Goal: Transaction & Acquisition: Purchase product/service

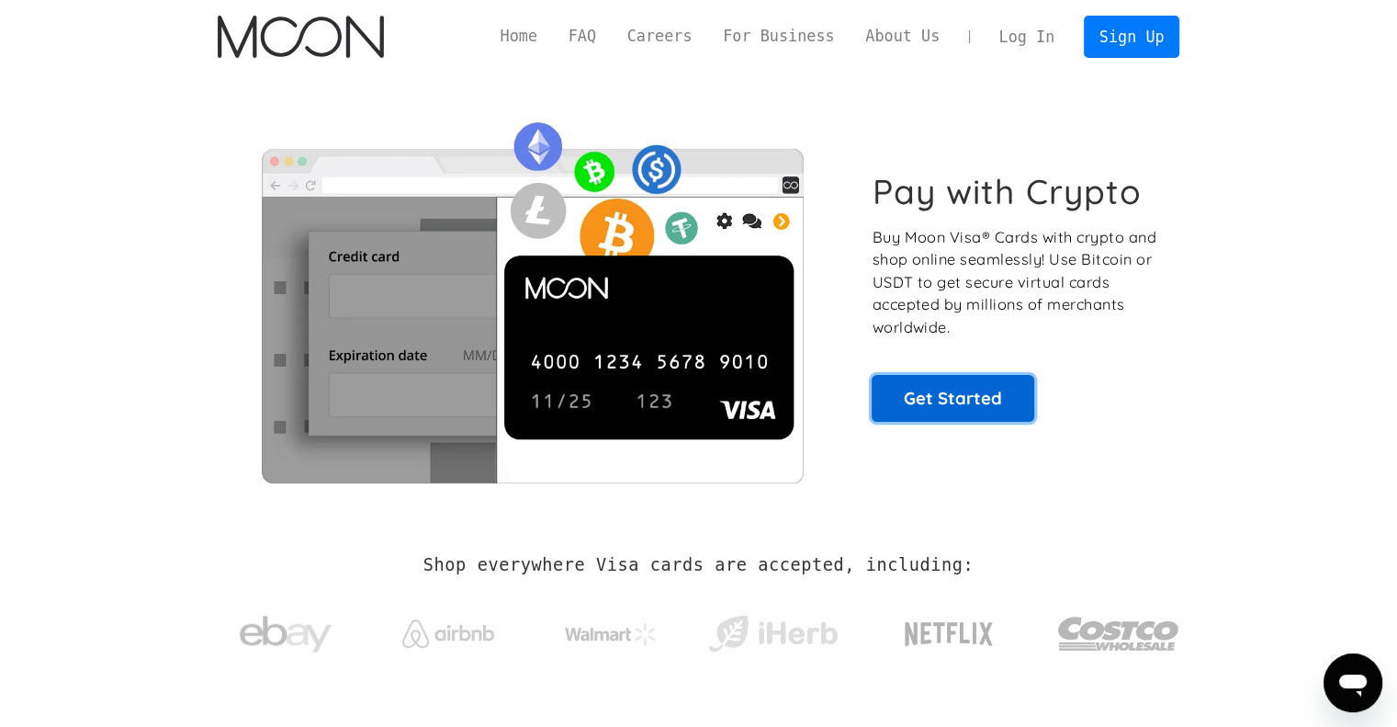
click at [963, 401] on link "Get Started" at bounding box center [953, 398] width 163 height 46
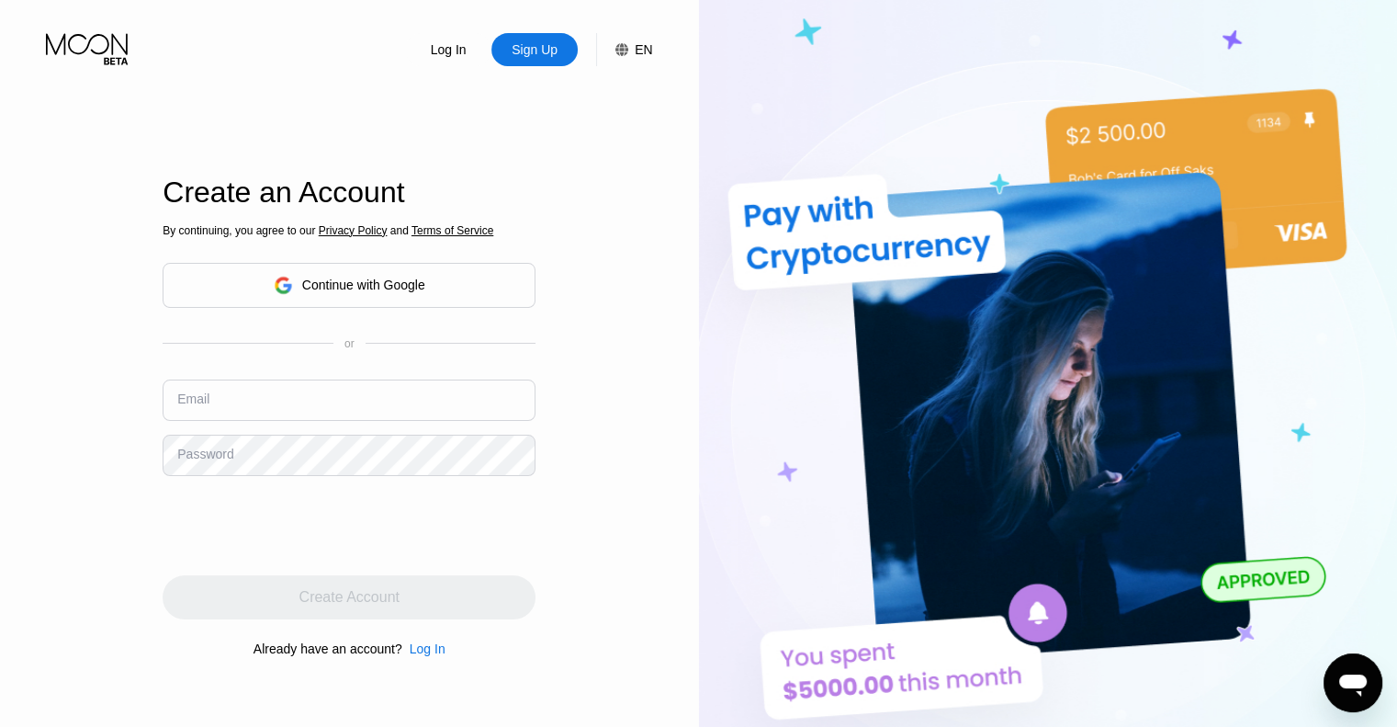
click at [329, 281] on div "Continue with Google" at bounding box center [363, 284] width 123 height 15
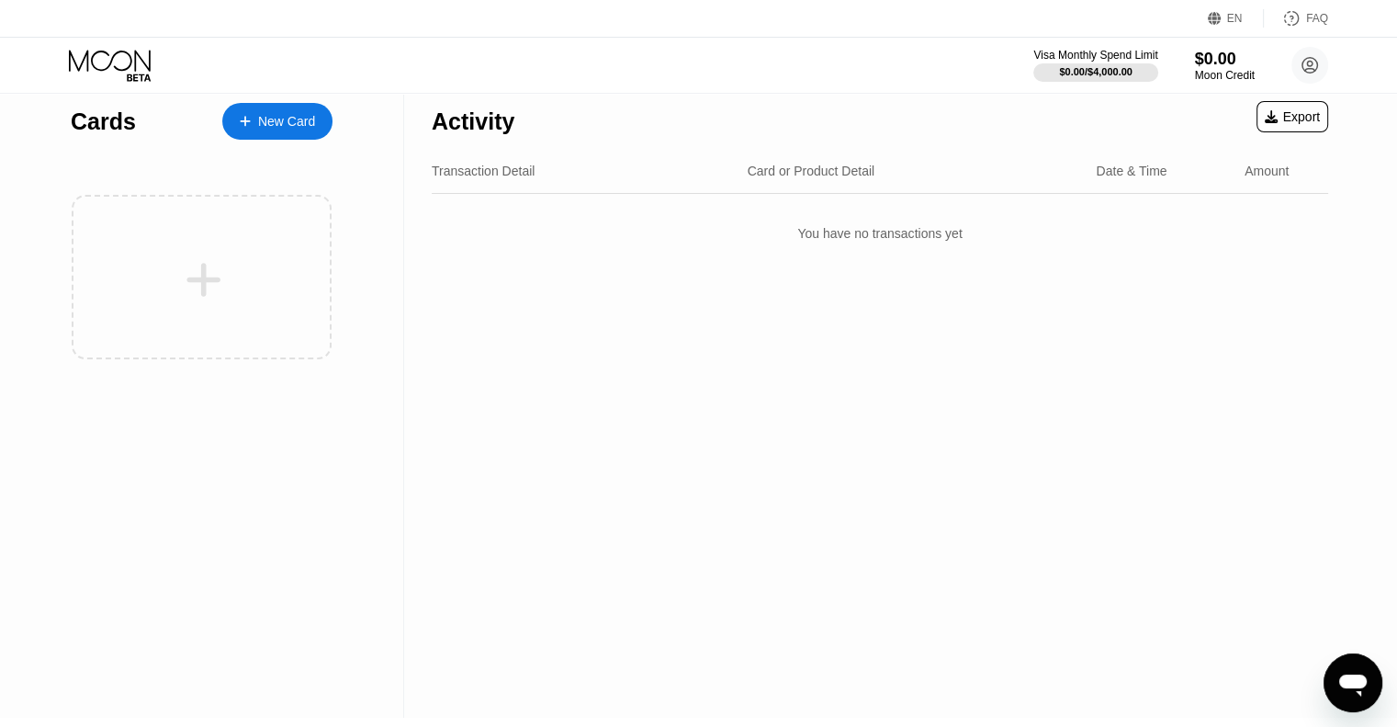
scroll to position [11, 0]
click at [263, 123] on div "New Card" at bounding box center [286, 120] width 57 height 16
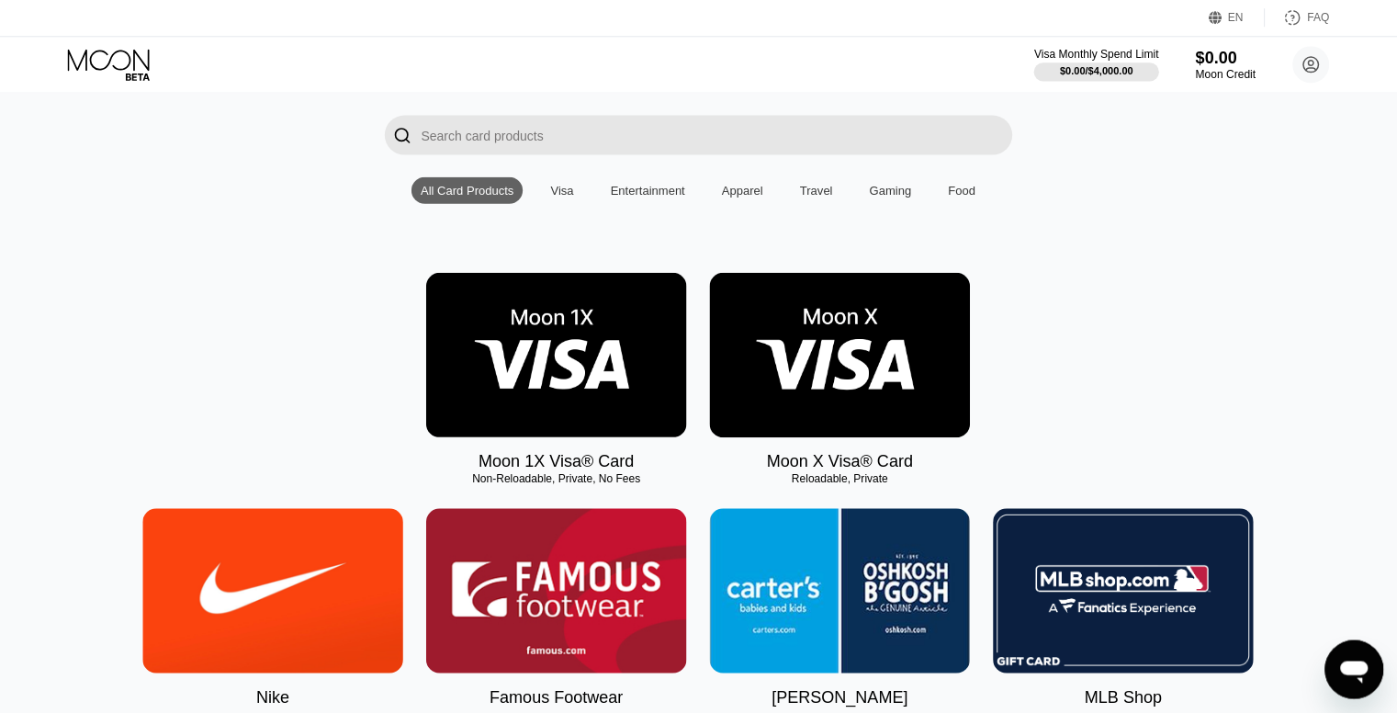
scroll to position [114, 0]
click at [829, 328] on img at bounding box center [840, 355] width 260 height 164
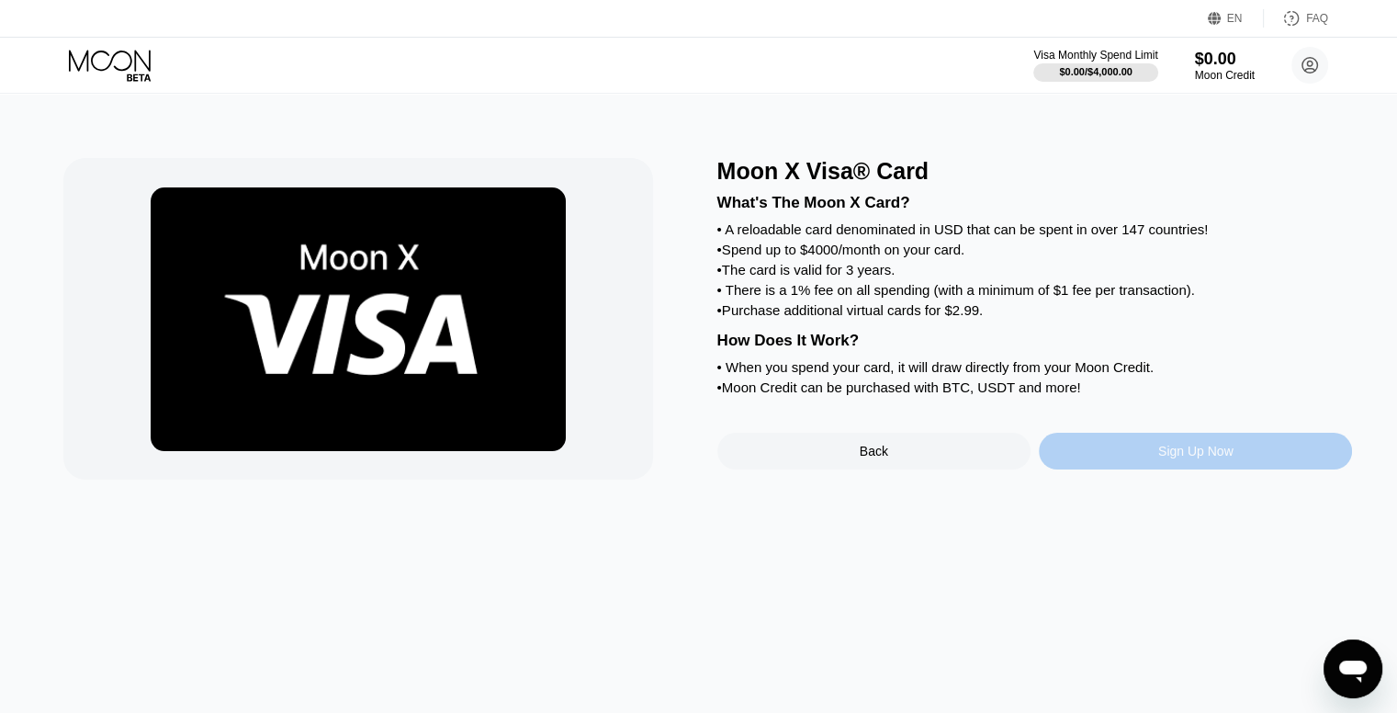
click at [1128, 469] on div "Sign Up Now" at bounding box center [1195, 451] width 313 height 37
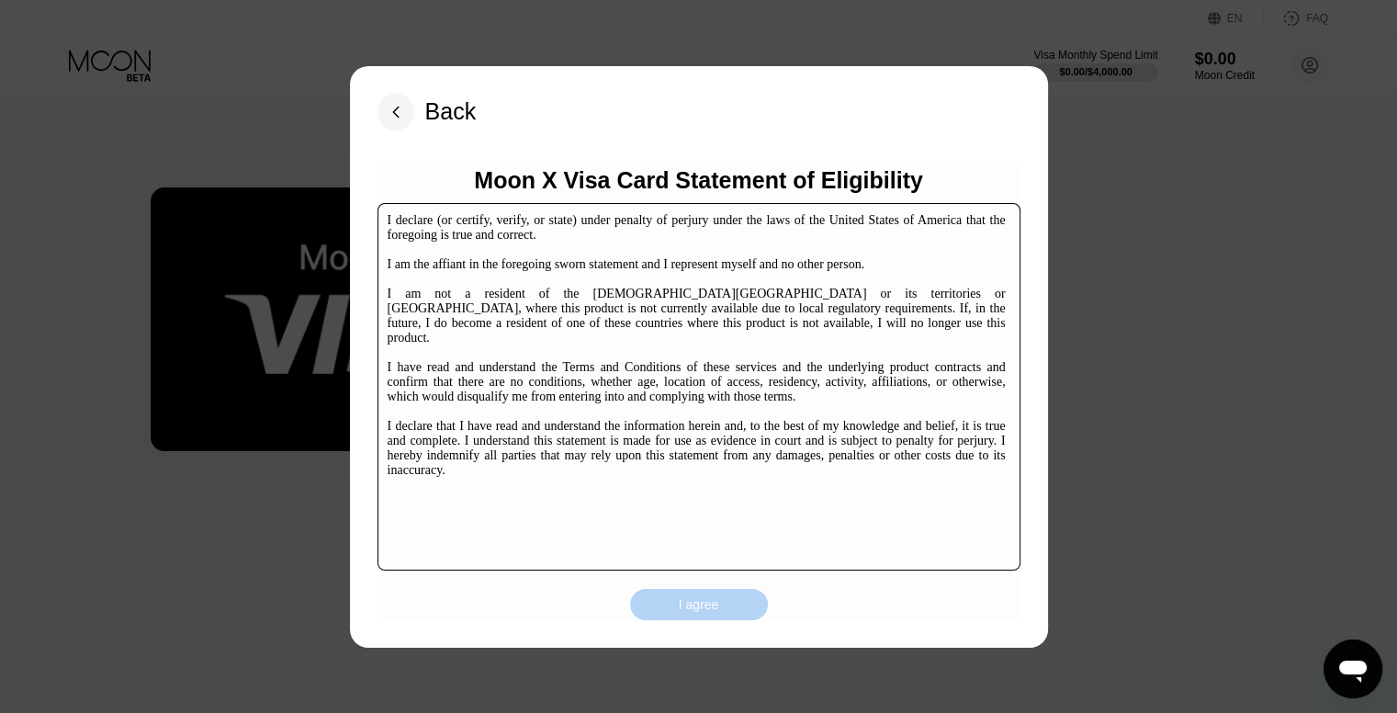
click at [668, 602] on div "I agree" at bounding box center [699, 604] width 138 height 31
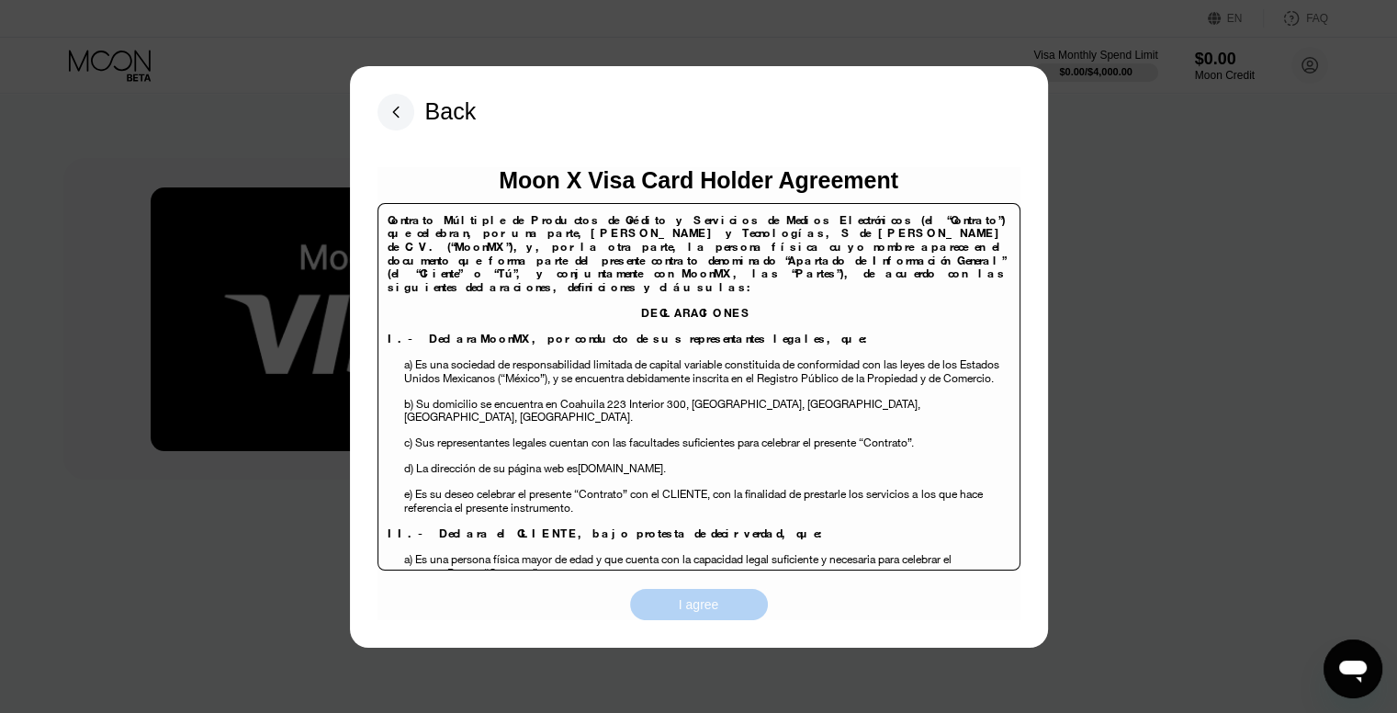
click at [668, 602] on div "I agree" at bounding box center [699, 604] width 138 height 31
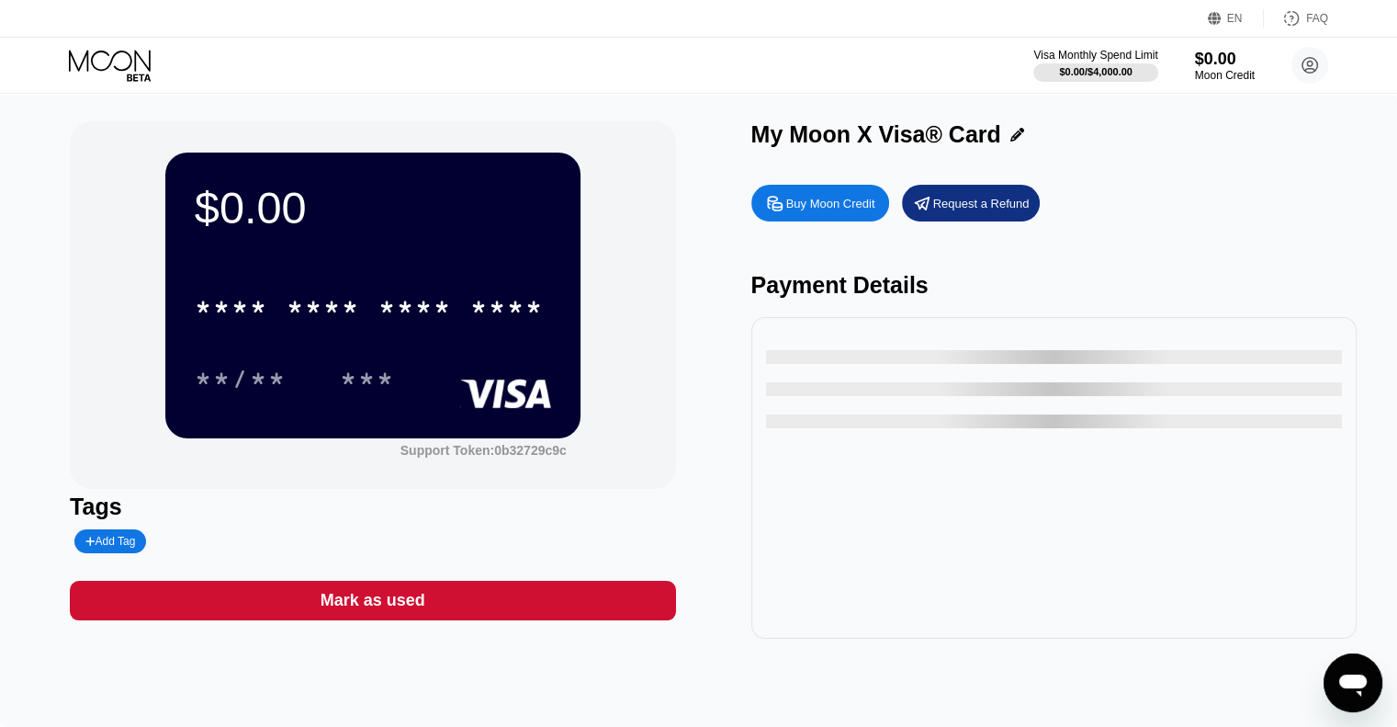
scroll to position [1, 0]
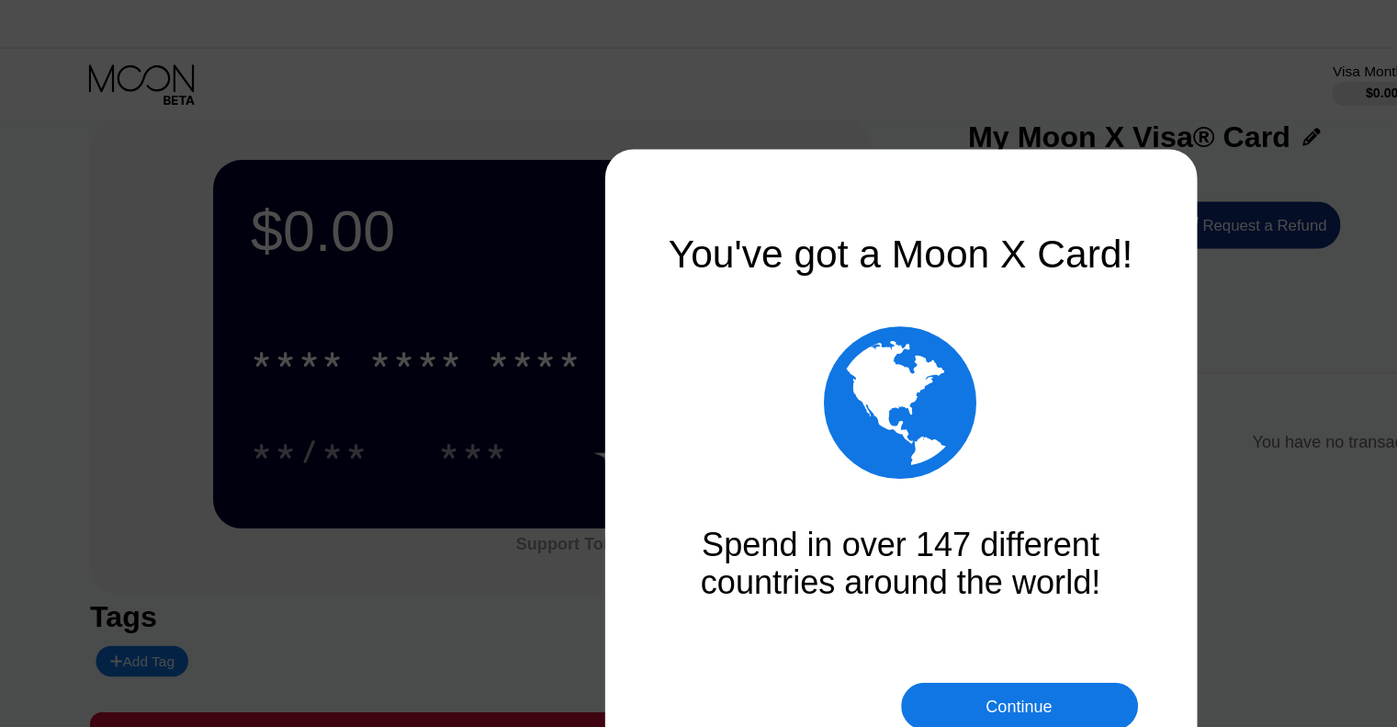
scroll to position [28, 0]
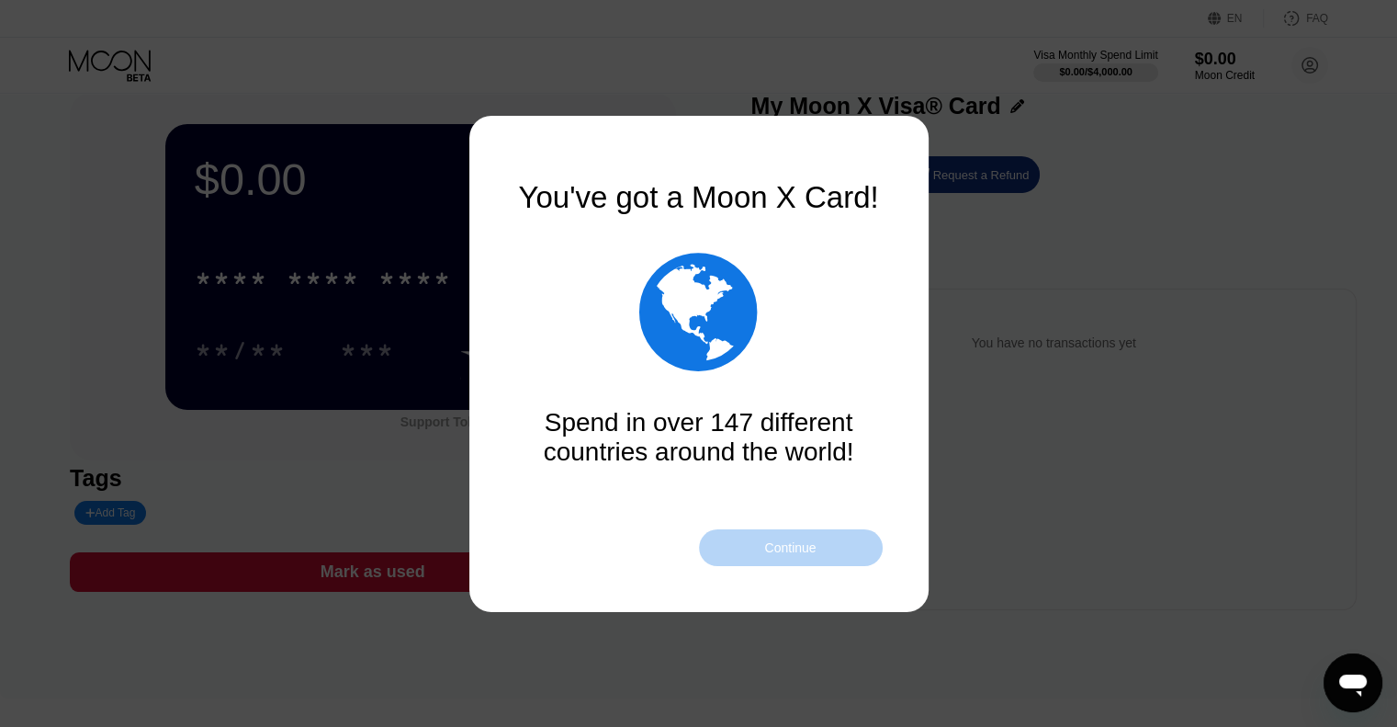
click at [770, 548] on div "Continue" at bounding box center [789, 547] width 51 height 15
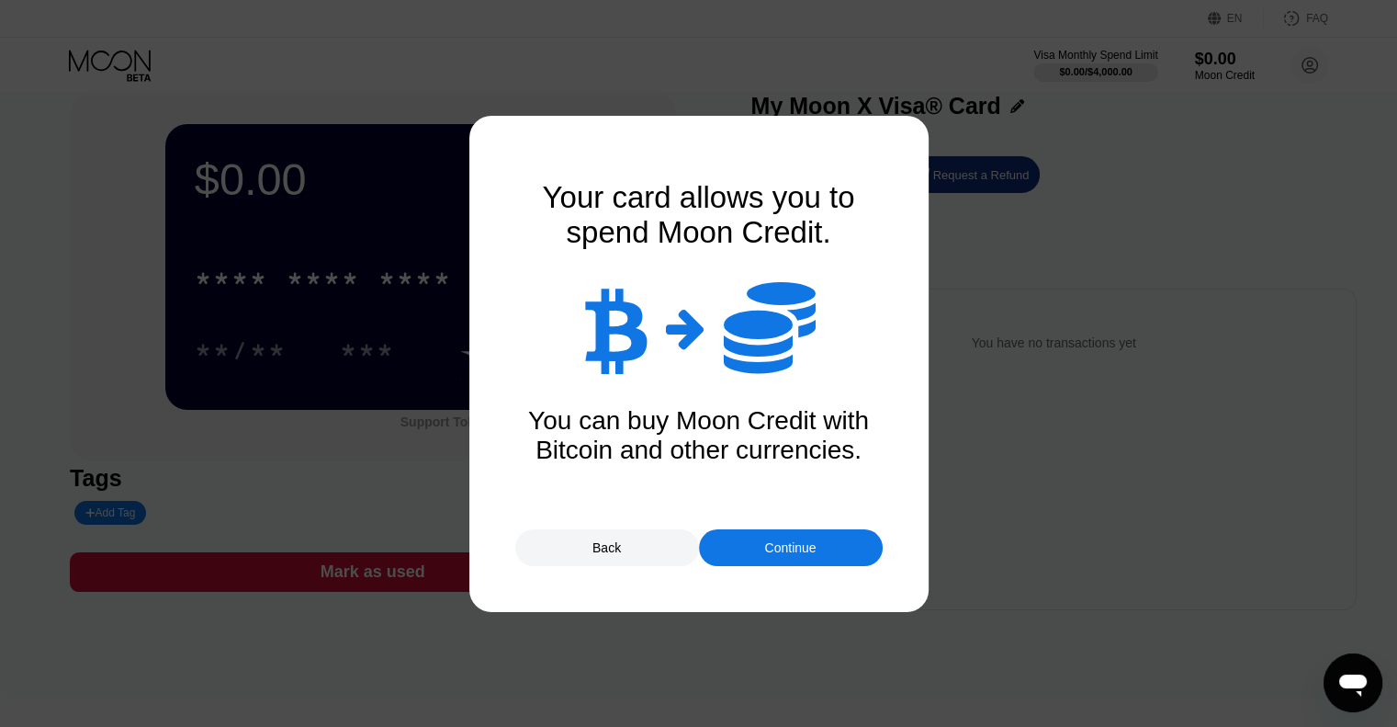
click at [785, 551] on div "Continue" at bounding box center [789, 547] width 51 height 15
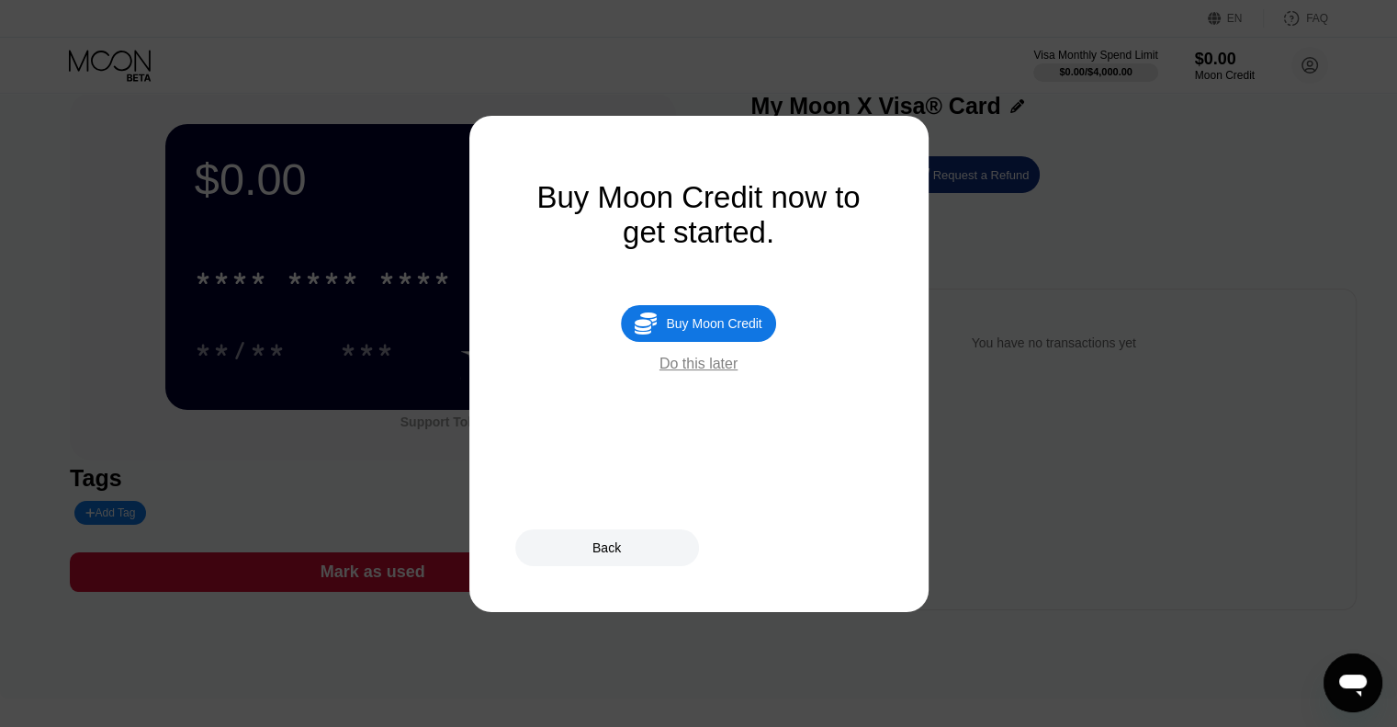
click at [683, 342] on div " Buy Moon Credit" at bounding box center [698, 323] width 154 height 37
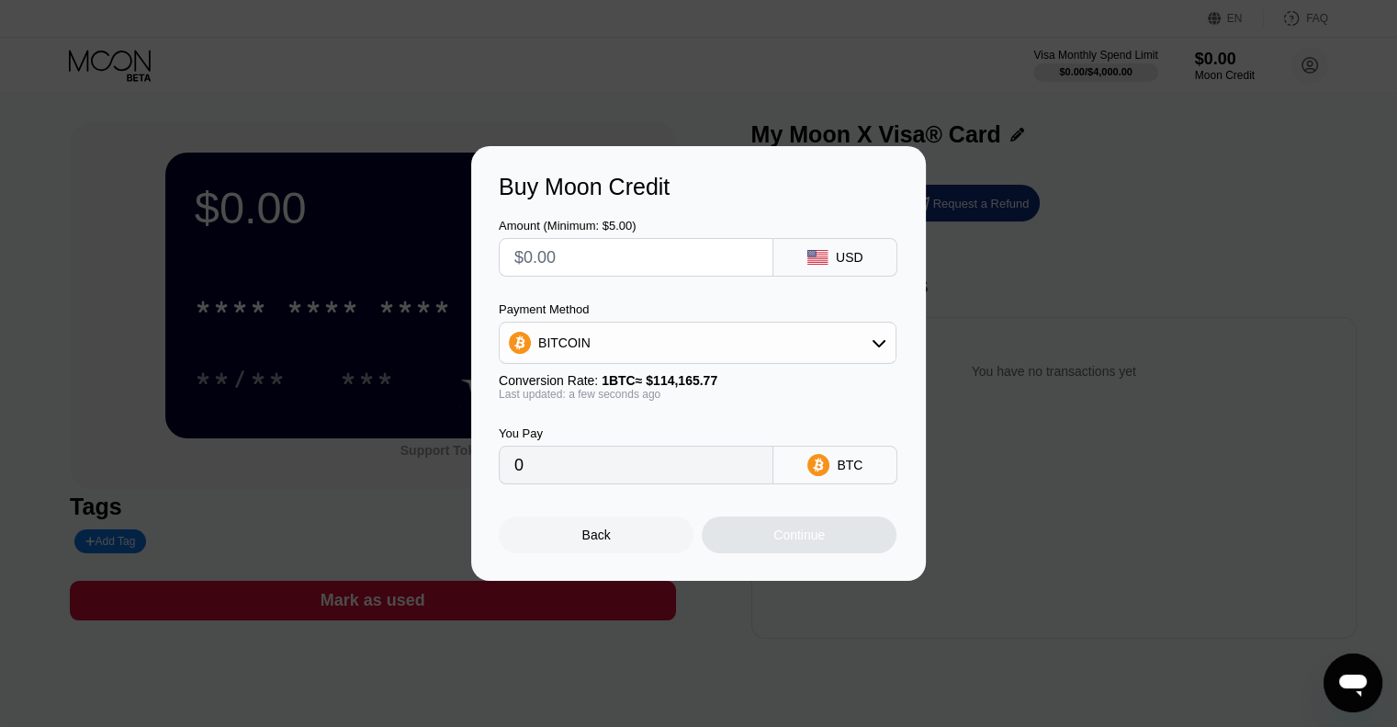
click at [649, 262] on input "text" at bounding box center [635, 257] width 243 height 37
click at [621, 332] on div "BITCOIN" at bounding box center [698, 342] width 396 height 37
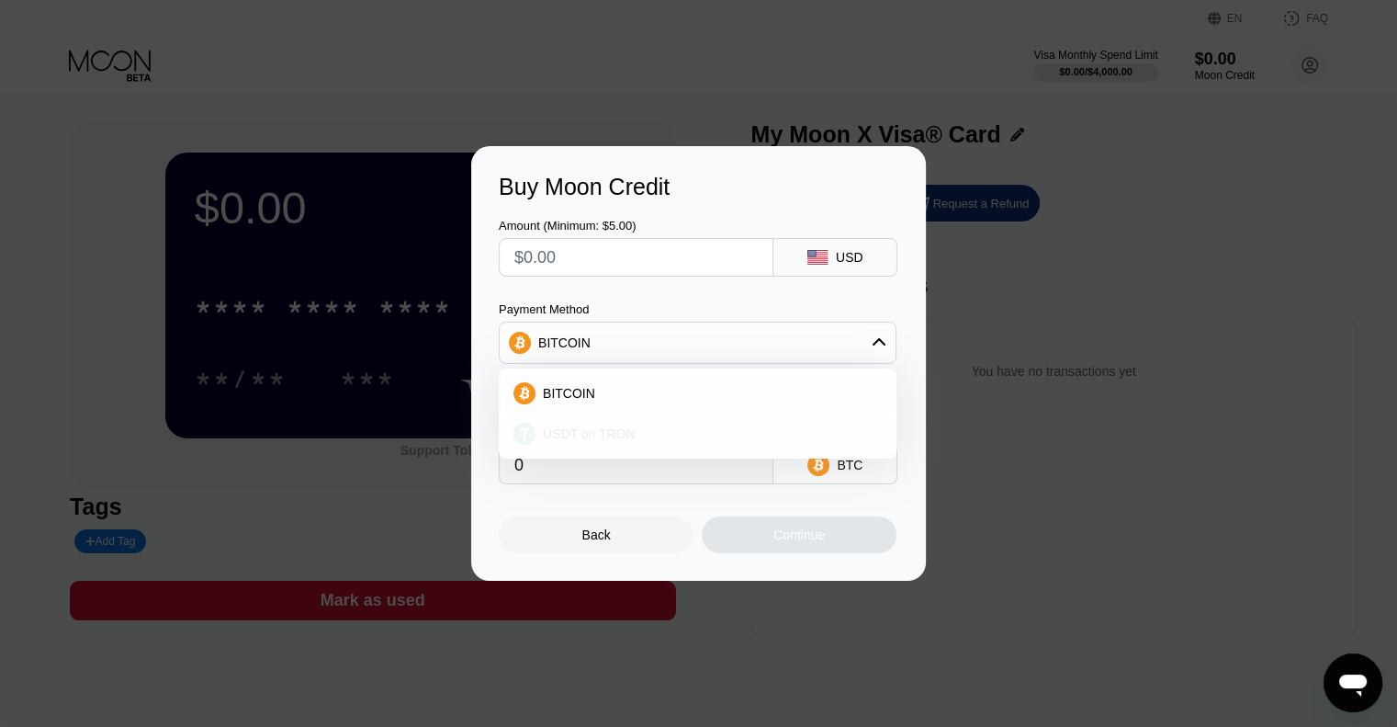
click at [580, 423] on div "USDT on TRON" at bounding box center [697, 433] width 387 height 37
type input "0.00"
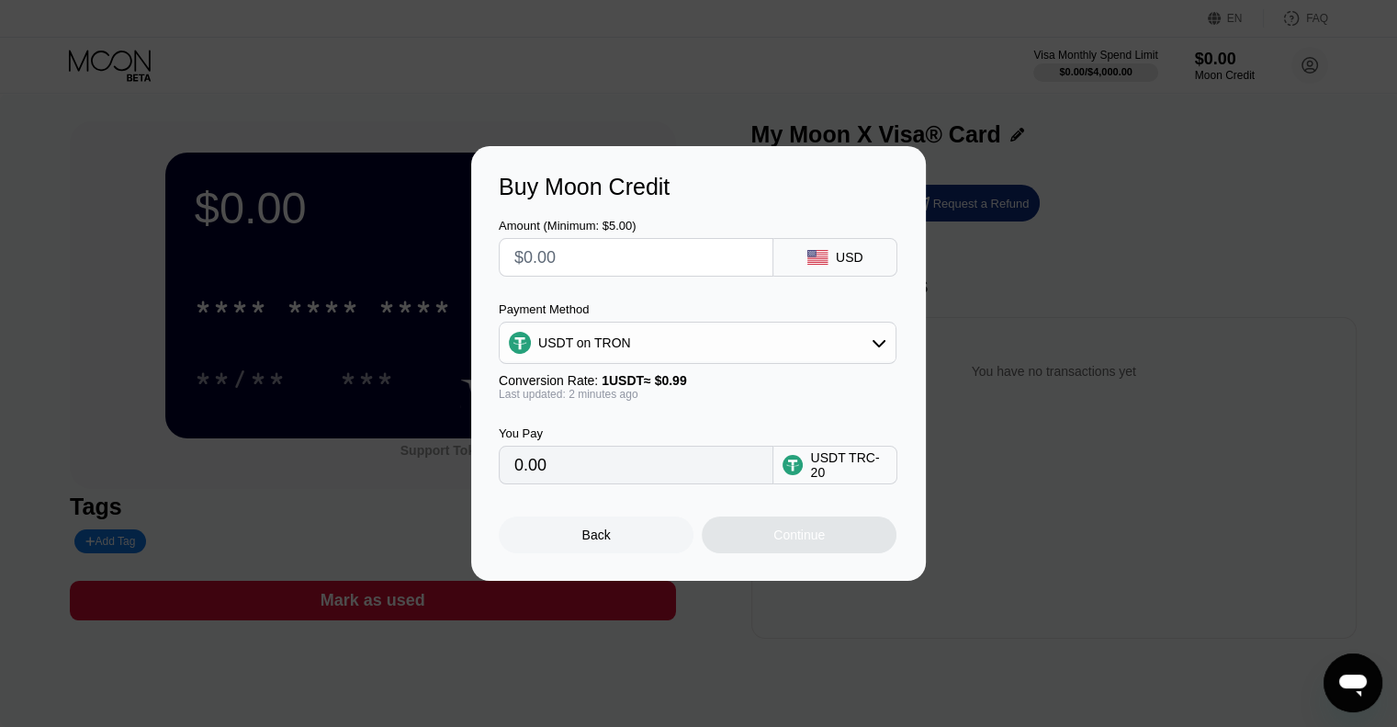
click at [635, 65] on div at bounding box center [705, 363] width 1411 height 727
click at [555, 469] on input "0.00" at bounding box center [635, 464] width 243 height 37
click at [566, 266] on input "text" at bounding box center [635, 257] width 243 height 37
type input "$10"
type input "10.10"
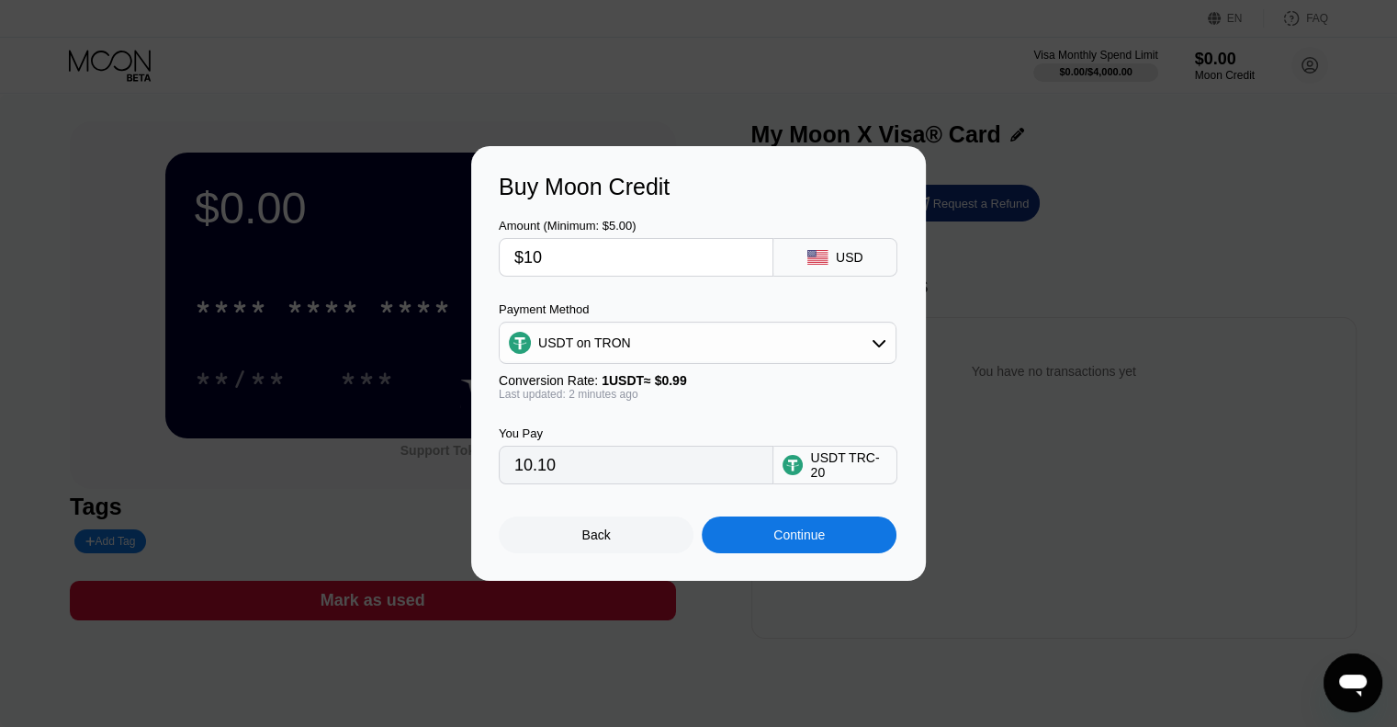
type input "$10"
click at [777, 542] on div "Continue" at bounding box center [798, 534] width 51 height 15
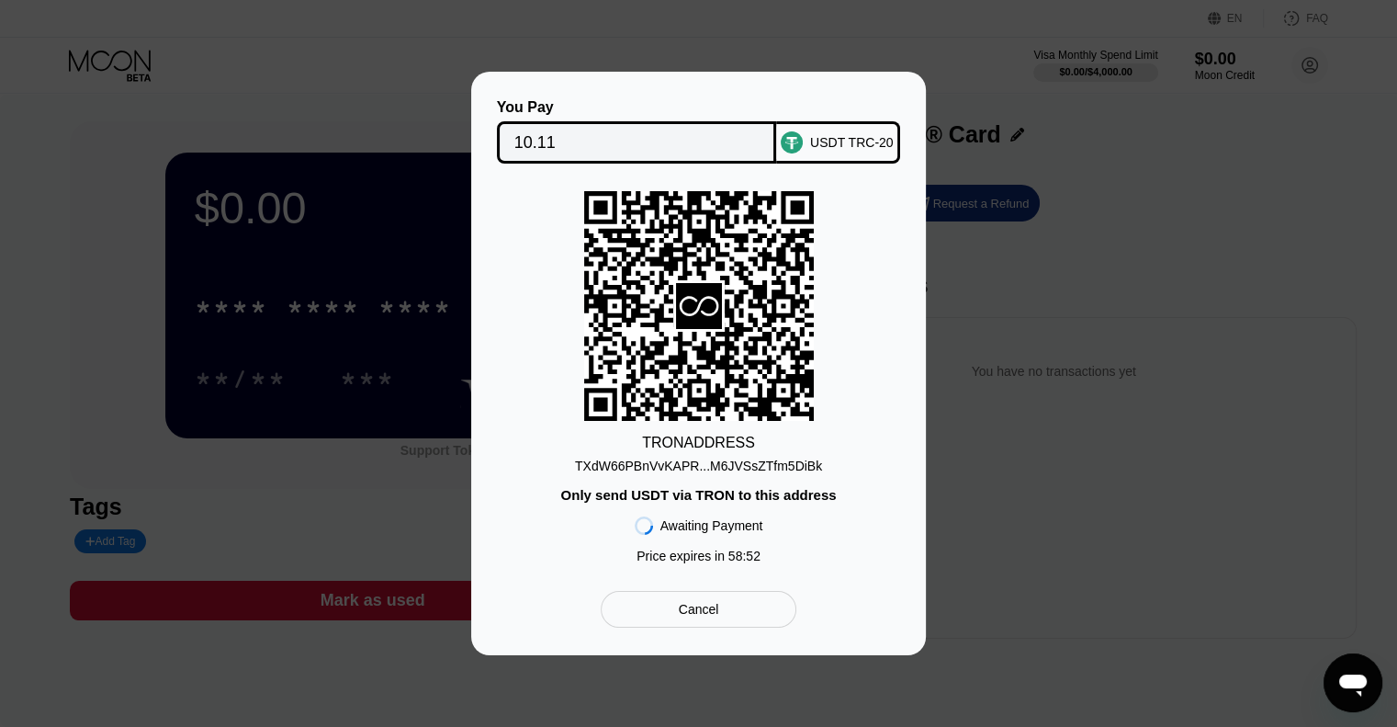
click at [968, 279] on div "You Pay 10.11 USDT TRC-20 TRON ADDRESS TXdW66PBnVvKAPR...M6JVSsZTfm5DiBk Only s…" at bounding box center [698, 363] width 1397 height 583
click at [1031, 136] on div "You Pay 10.11 USDT TRC-20 TRON ADDRESS TXdW66PBnVvKAPR...M6JVSsZTfm5DiBk Only s…" at bounding box center [698, 363] width 1397 height 583
click at [677, 627] on div "Cancel" at bounding box center [699, 609] width 196 height 37
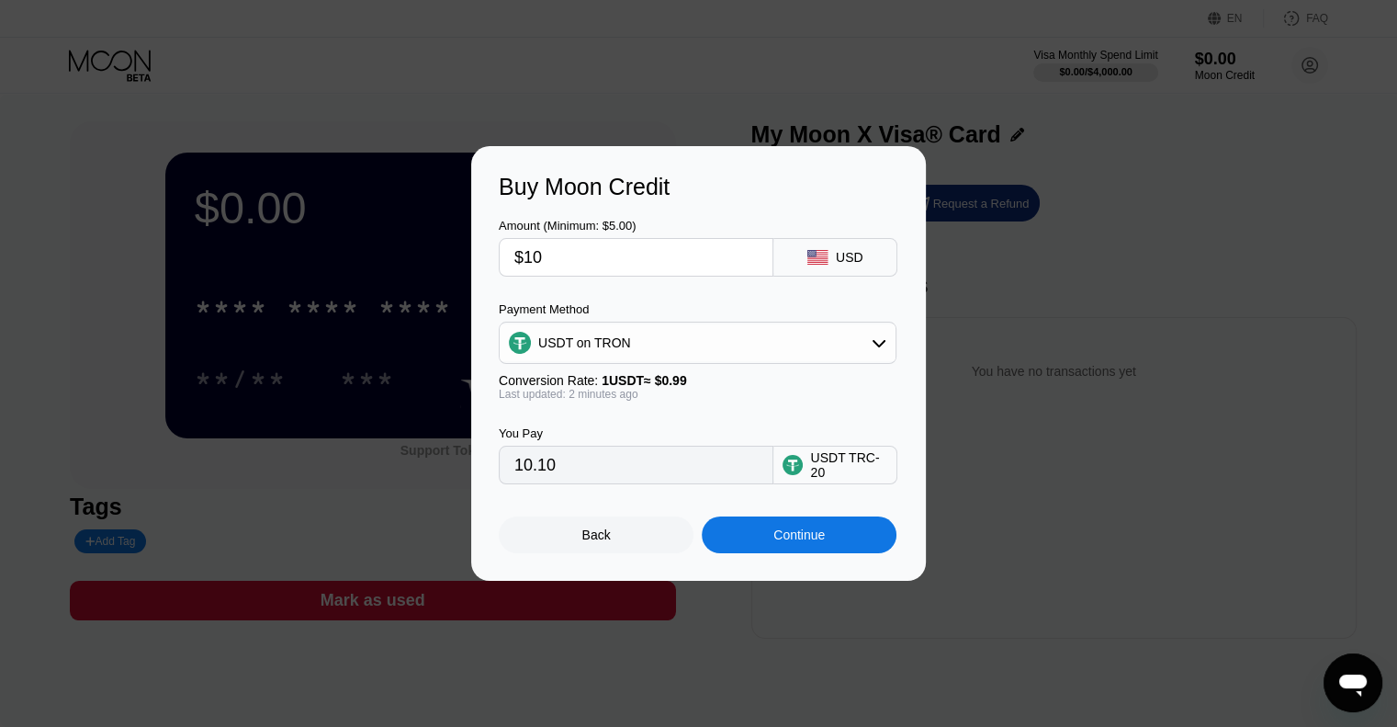
click at [594, 533] on div "Back" at bounding box center [596, 534] width 28 height 15
